Goal: Transaction & Acquisition: Purchase product/service

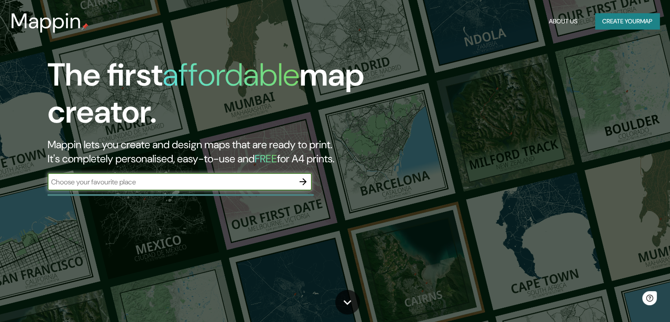
click at [267, 182] on input "text" at bounding box center [171, 182] width 247 height 10
type input "yecla"
click at [305, 180] on icon "button" at bounding box center [303, 181] width 11 height 11
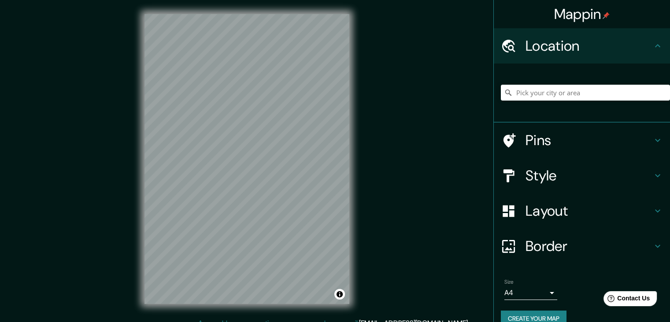
click at [597, 84] on div at bounding box center [585, 92] width 169 height 44
click at [604, 92] on input "Pick your city or area" at bounding box center [585, 93] width 169 height 16
drag, startPoint x: 551, startPoint y: 80, endPoint x: 460, endPoint y: 91, distance: 91.4
click at [460, 91] on div "Mappin Location [GEOGRAPHIC_DATA] [GEOGRAPHIC_DATA] [GEOGRAPHIC_DATA] [GEOGRAPH…" at bounding box center [335, 166] width 670 height 332
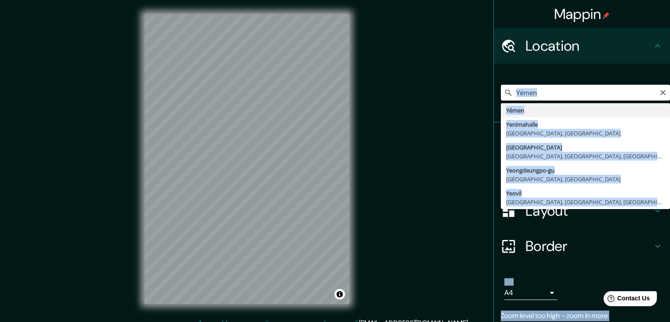
click at [536, 92] on input "Yémen" at bounding box center [585, 93] width 169 height 16
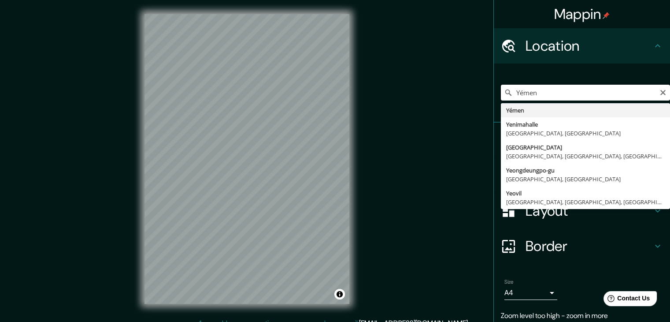
click at [536, 92] on input "Yémen" at bounding box center [585, 93] width 169 height 16
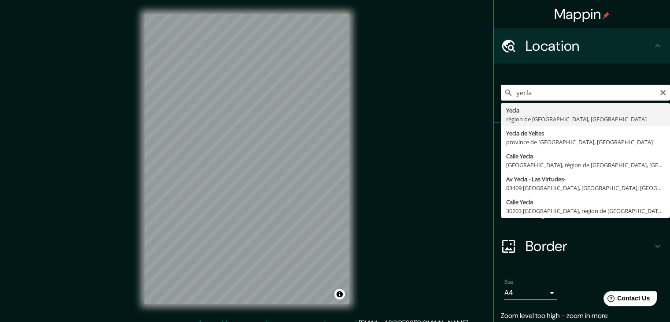
type input "[GEOGRAPHIC_DATA], région de [GEOGRAPHIC_DATA], [GEOGRAPHIC_DATA]"
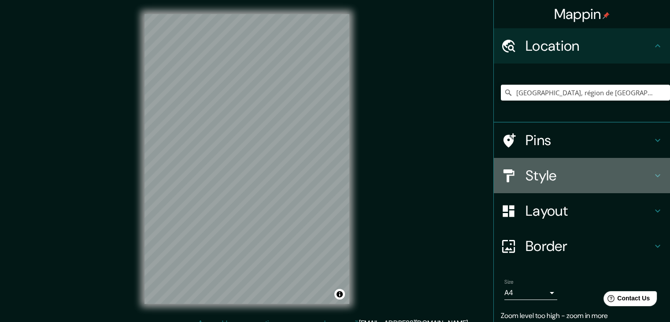
click at [549, 179] on h4 "Style" at bounding box center [589, 176] width 127 height 18
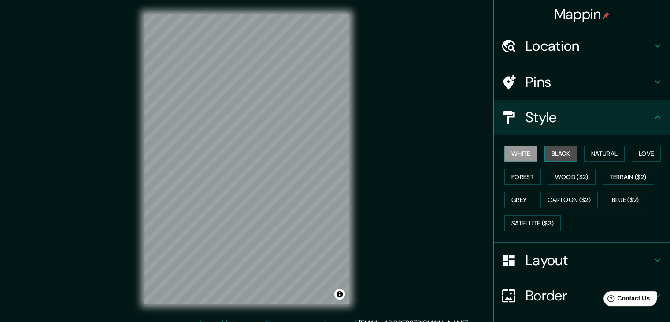
click at [552, 152] on button "Black" at bounding box center [561, 153] width 33 height 16
click at [569, 174] on button "Wood ($2)" at bounding box center [572, 177] width 48 height 16
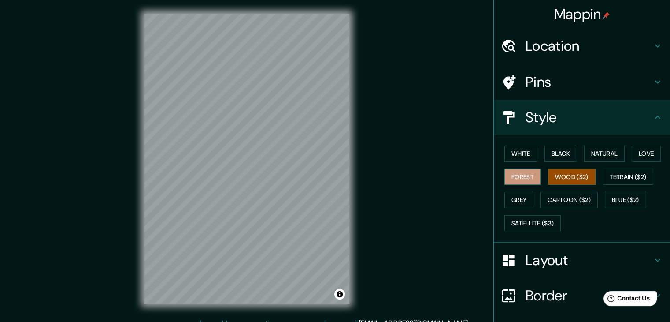
click at [519, 171] on button "Forest" at bounding box center [522, 177] width 37 height 16
click at [641, 157] on button "Love" at bounding box center [646, 153] width 29 height 16
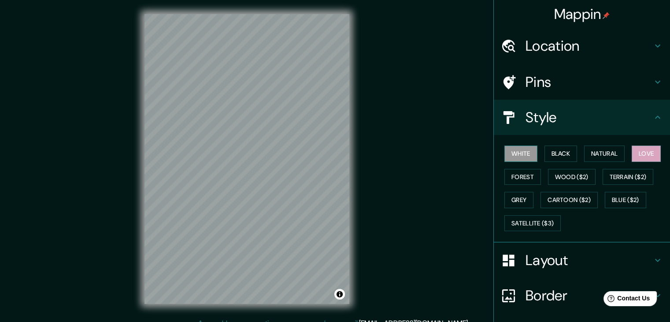
click at [529, 158] on button "White" at bounding box center [520, 153] width 33 height 16
click at [557, 154] on button "Black" at bounding box center [561, 153] width 33 height 16
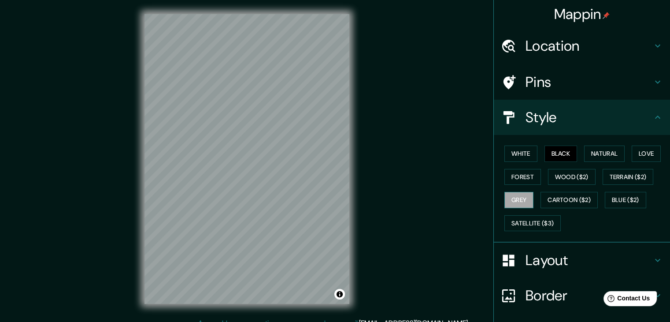
click at [516, 197] on button "Grey" at bounding box center [518, 200] width 29 height 16
click at [640, 200] on button "Blue ($2)" at bounding box center [625, 200] width 41 height 16
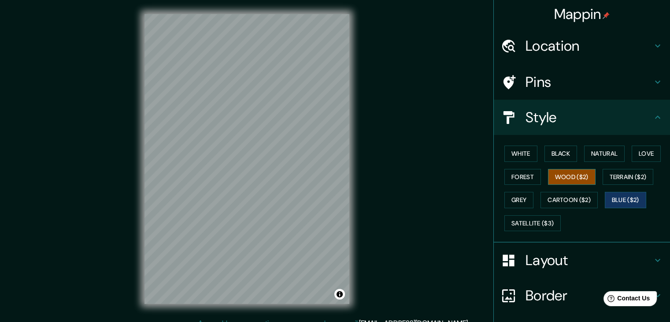
click at [554, 170] on button "Wood ($2)" at bounding box center [572, 177] width 48 height 16
click at [615, 175] on button "Terrain ($2)" at bounding box center [628, 177] width 51 height 16
click at [612, 193] on button "Blue ($2)" at bounding box center [625, 200] width 41 height 16
click at [632, 154] on button "Love" at bounding box center [646, 153] width 29 height 16
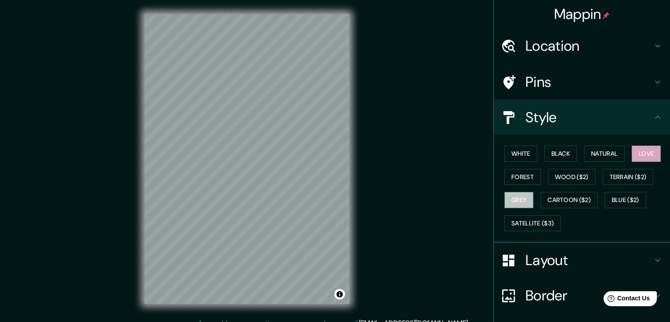
click at [514, 195] on button "Grey" at bounding box center [518, 200] width 29 height 16
click at [518, 178] on button "Forest" at bounding box center [522, 177] width 37 height 16
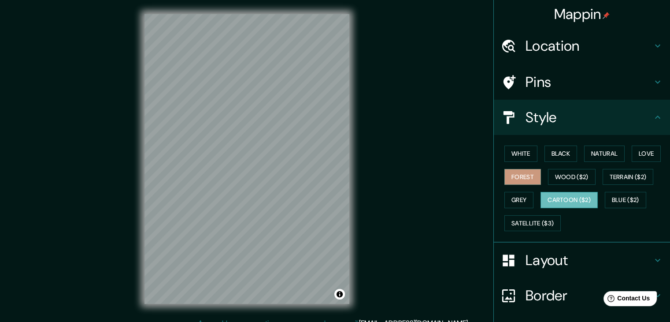
click at [557, 198] on button "Cartoon ($2)" at bounding box center [569, 200] width 57 height 16
click at [525, 215] on button "Satellite ($3)" at bounding box center [532, 223] width 56 height 16
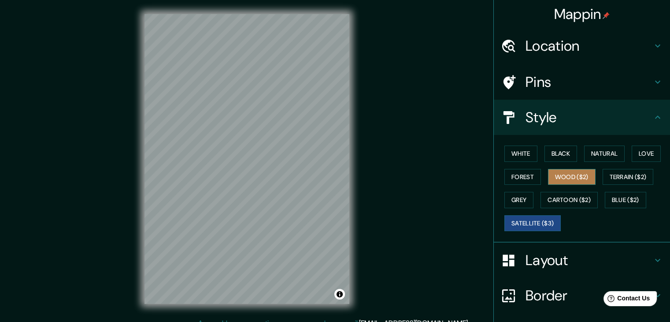
click at [575, 178] on button "Wood ($2)" at bounding box center [572, 177] width 48 height 16
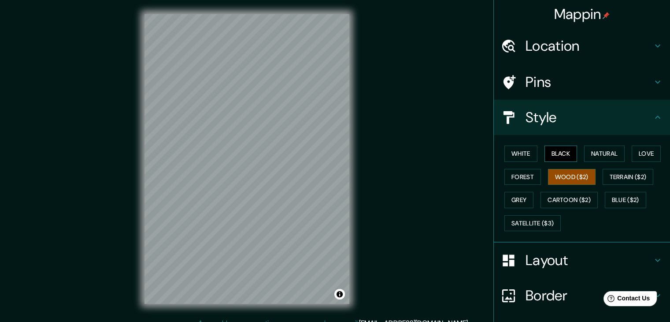
click at [545, 157] on button "Black" at bounding box center [561, 153] width 33 height 16
drag, startPoint x: 558, startPoint y: 169, endPoint x: 554, endPoint y: 172, distance: 5.1
click at [558, 170] on button "Wood ($2)" at bounding box center [572, 177] width 48 height 16
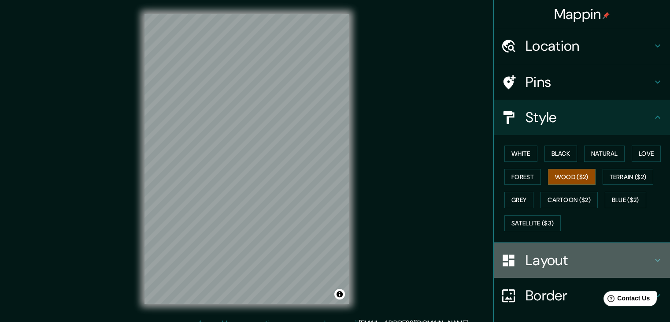
click at [553, 256] on h4 "Layout" at bounding box center [589, 260] width 127 height 18
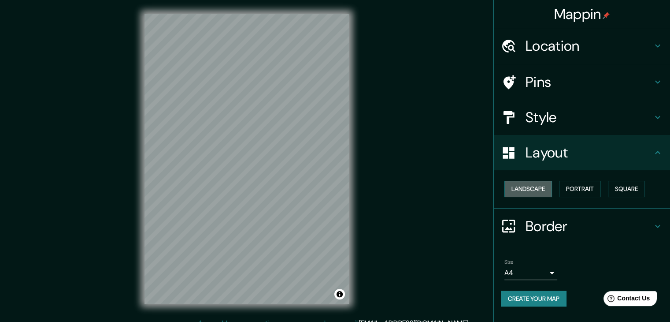
click at [543, 189] on button "Landscape" at bounding box center [528, 189] width 48 height 16
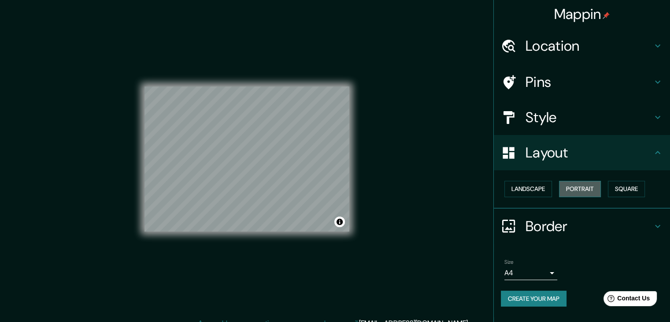
click at [572, 188] on button "Portrait" at bounding box center [580, 189] width 42 height 16
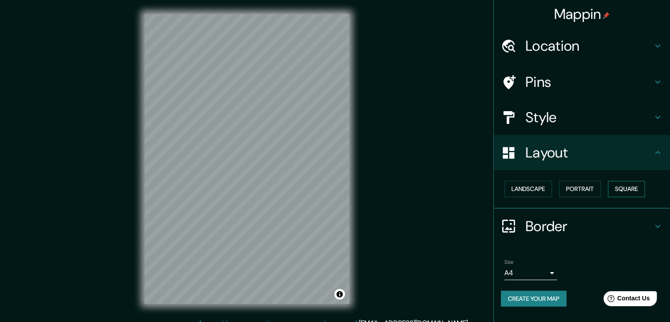
click at [624, 194] on button "Square" at bounding box center [626, 189] width 37 height 16
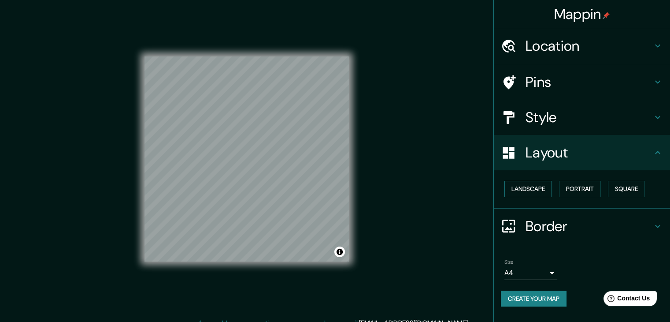
click at [525, 191] on button "Landscape" at bounding box center [528, 189] width 48 height 16
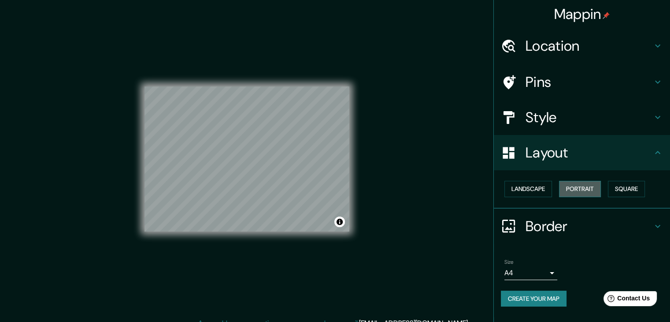
click at [569, 193] on button "Portrait" at bounding box center [580, 189] width 42 height 16
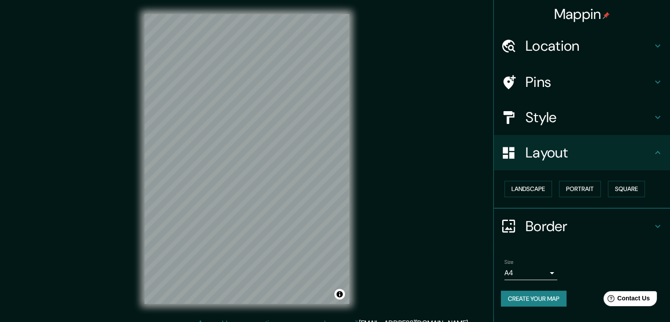
click at [576, 117] on h4 "Style" at bounding box center [589, 117] width 127 height 18
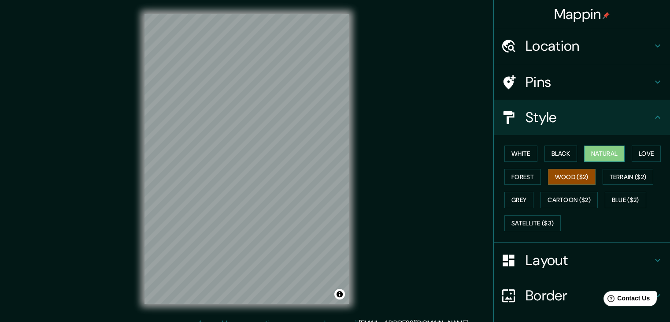
click at [611, 161] on button "Natural" at bounding box center [604, 153] width 41 height 16
click at [644, 153] on button "Love" at bounding box center [646, 153] width 29 height 16
